Goal: Task Accomplishment & Management: Manage account settings

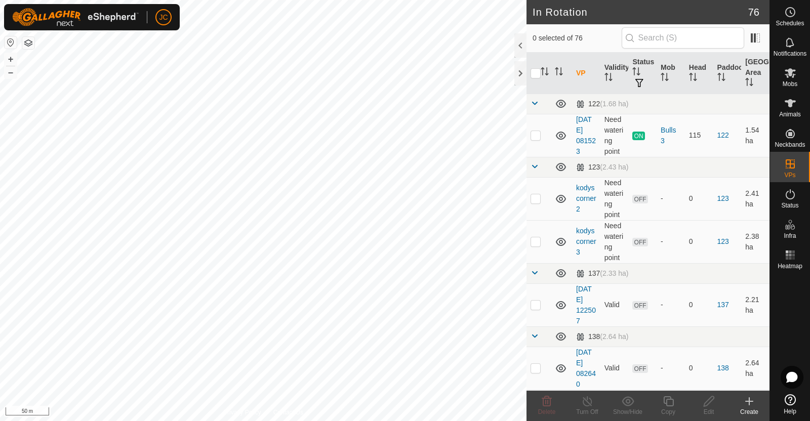
checkbox input "true"
checkbox input "false"
checkbox input "true"
checkbox input "false"
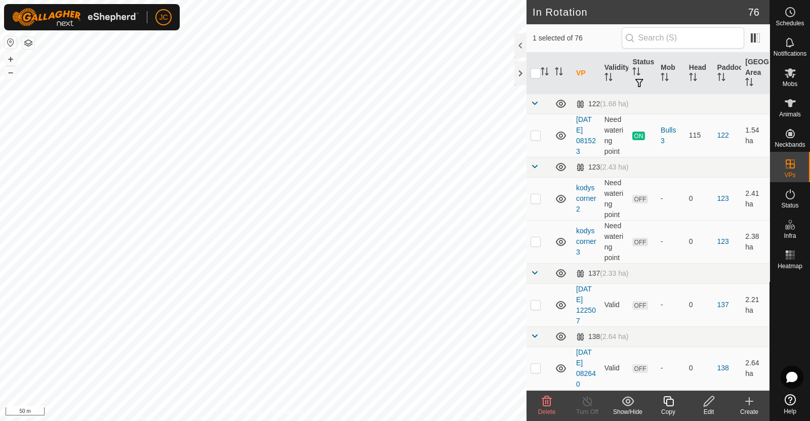
checkbox input "true"
checkbox input "false"
checkbox input "true"
click at [793, 107] on icon at bounding box center [790, 103] width 12 height 12
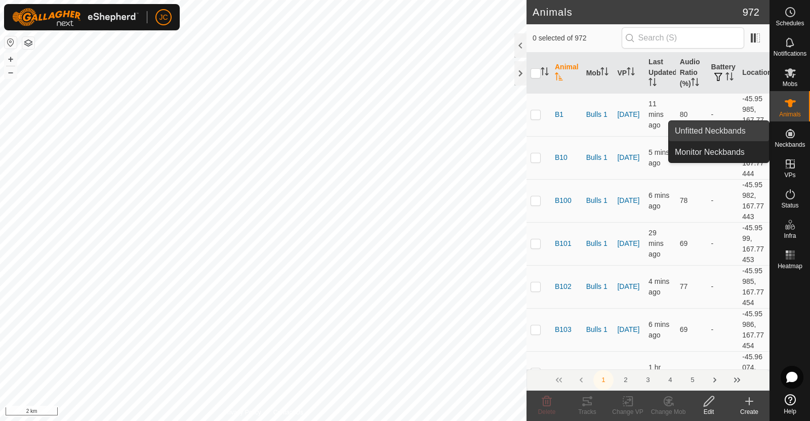
click at [737, 127] on link "Unfitted Neckbands" at bounding box center [719, 131] width 100 height 20
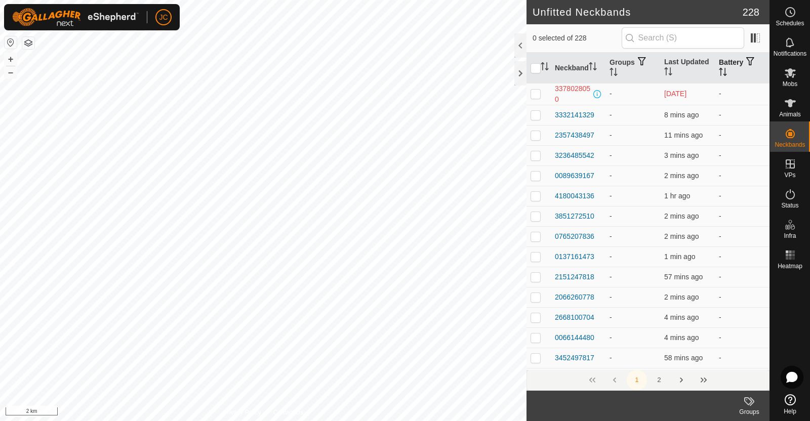
click at [719, 69] on icon "Activate to sort" at bounding box center [723, 72] width 8 height 8
click at [538, 231] on td at bounding box center [539, 236] width 24 height 20
checkbox input "false"
